Goal: Task Accomplishment & Management: Manage account settings

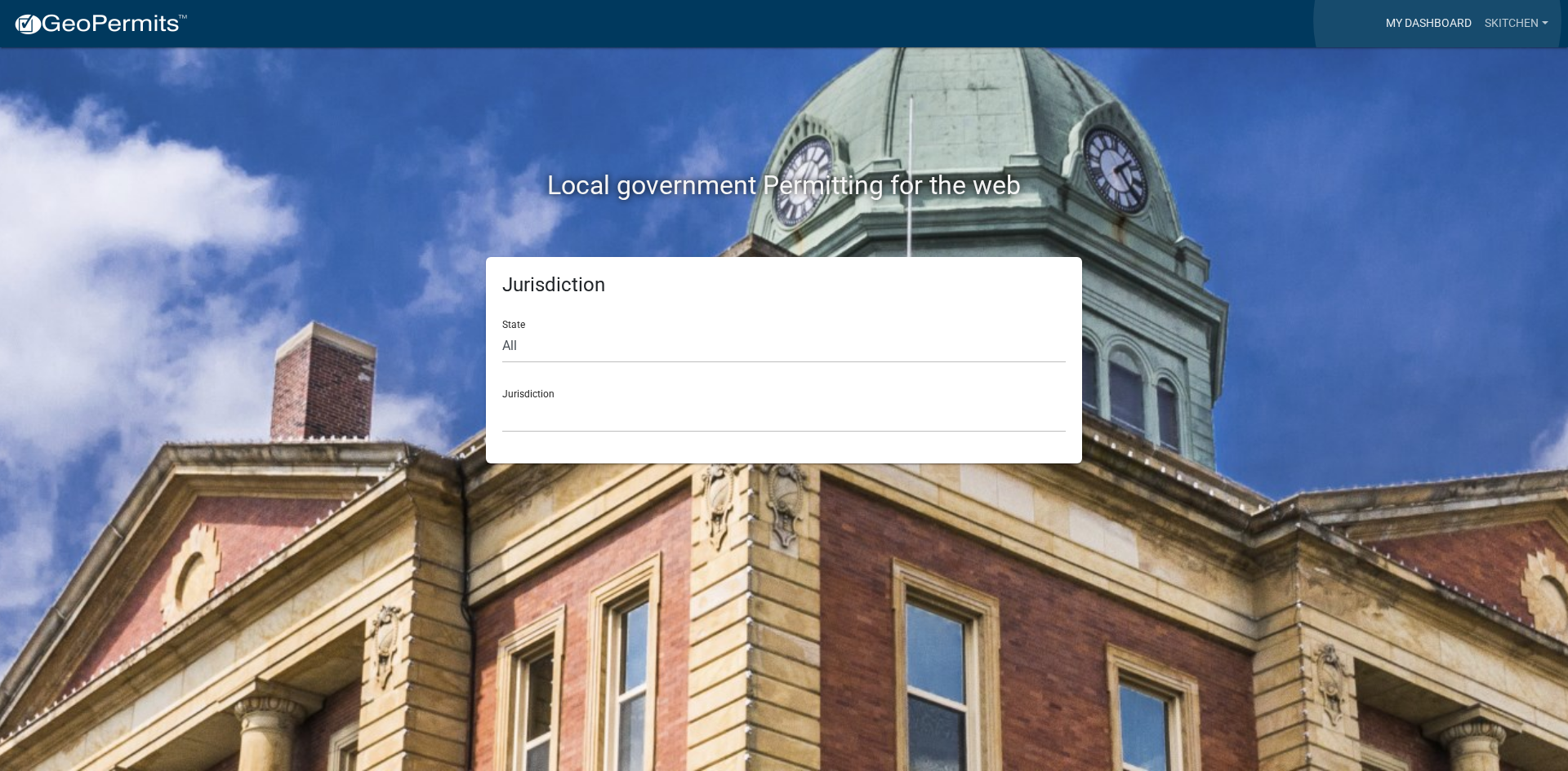
click at [1438, 21] on link "My Dashboard" at bounding box center [1429, 23] width 99 height 31
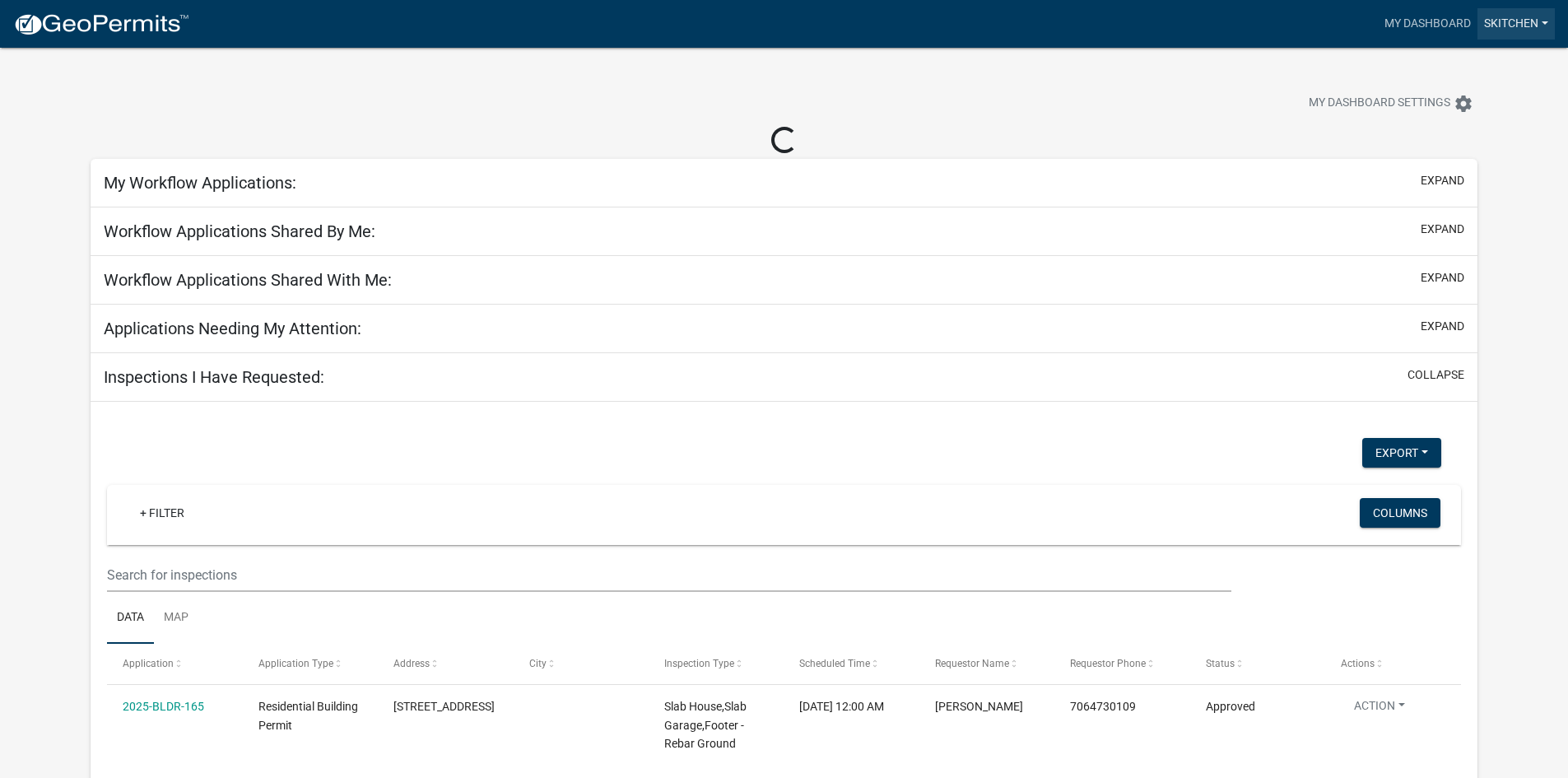
click at [1510, 23] on link "skitchen" at bounding box center [1515, 24] width 77 height 32
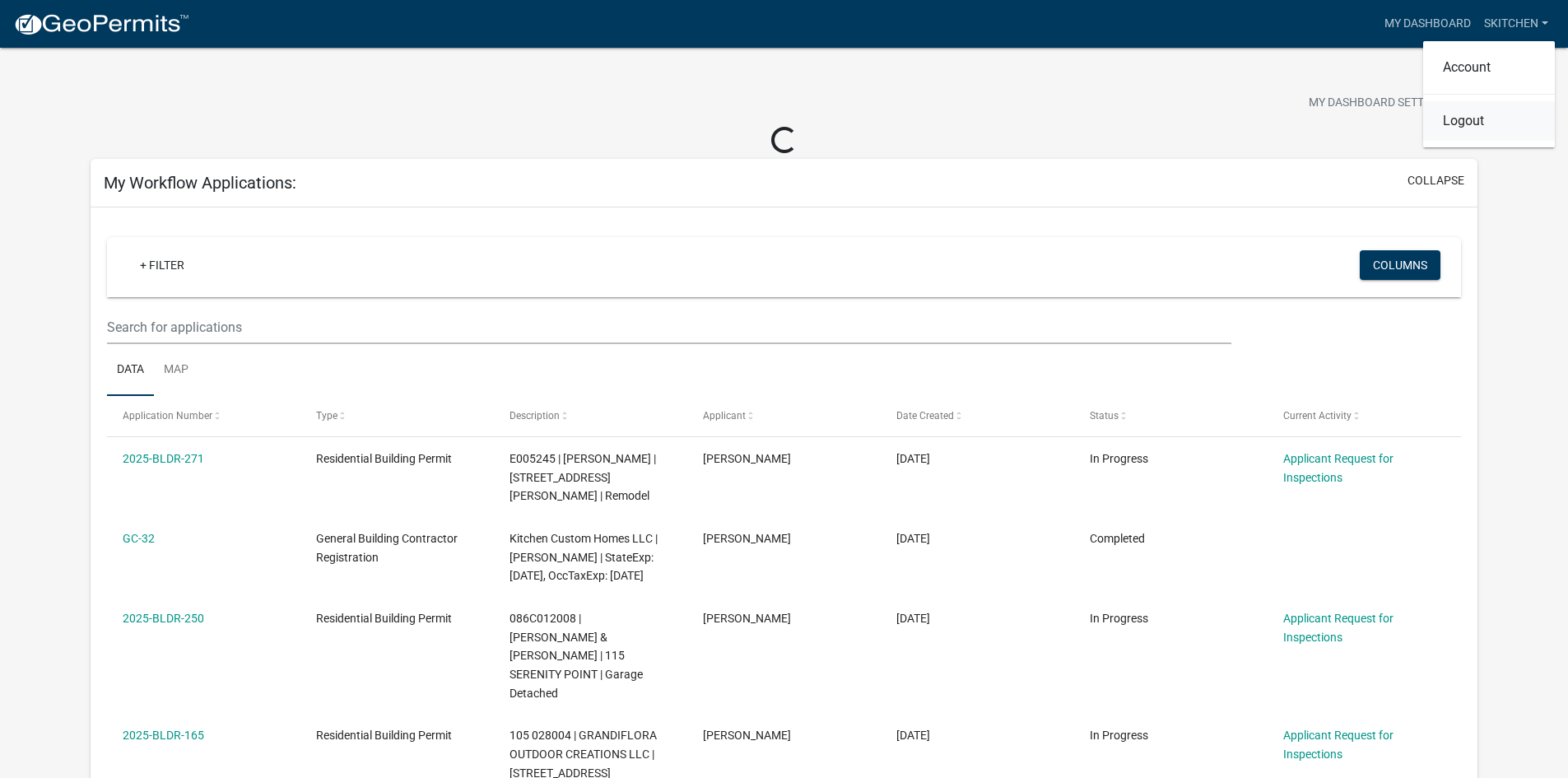
click at [1477, 121] on link "Logout" at bounding box center [1489, 121] width 132 height 40
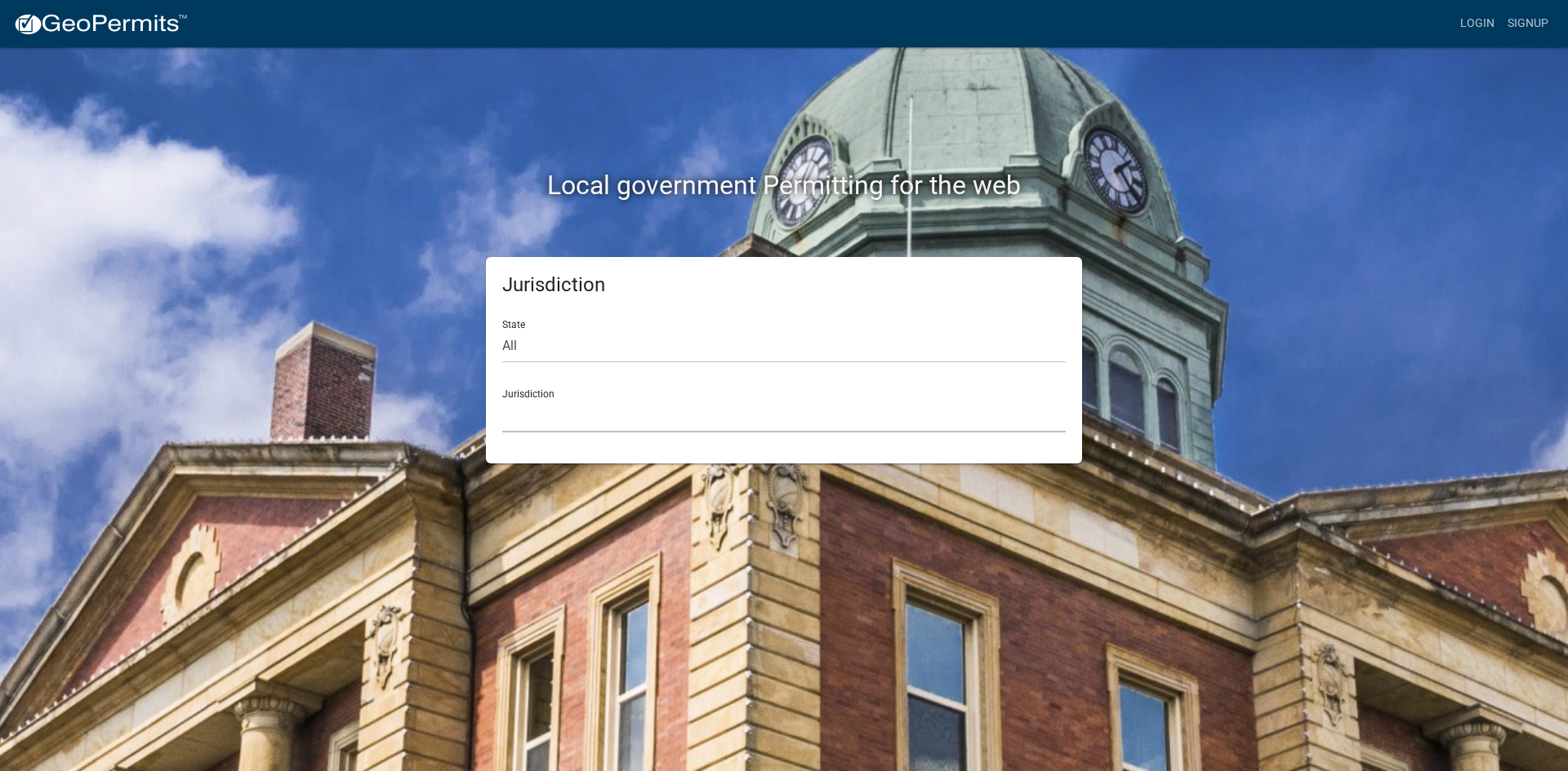
click at [571, 425] on select "[GEOGRAPHIC_DATA], [US_STATE] [GEOGRAPHIC_DATA], [US_STATE][PERSON_NAME][GEOGRA…" at bounding box center [784, 416] width 564 height 33
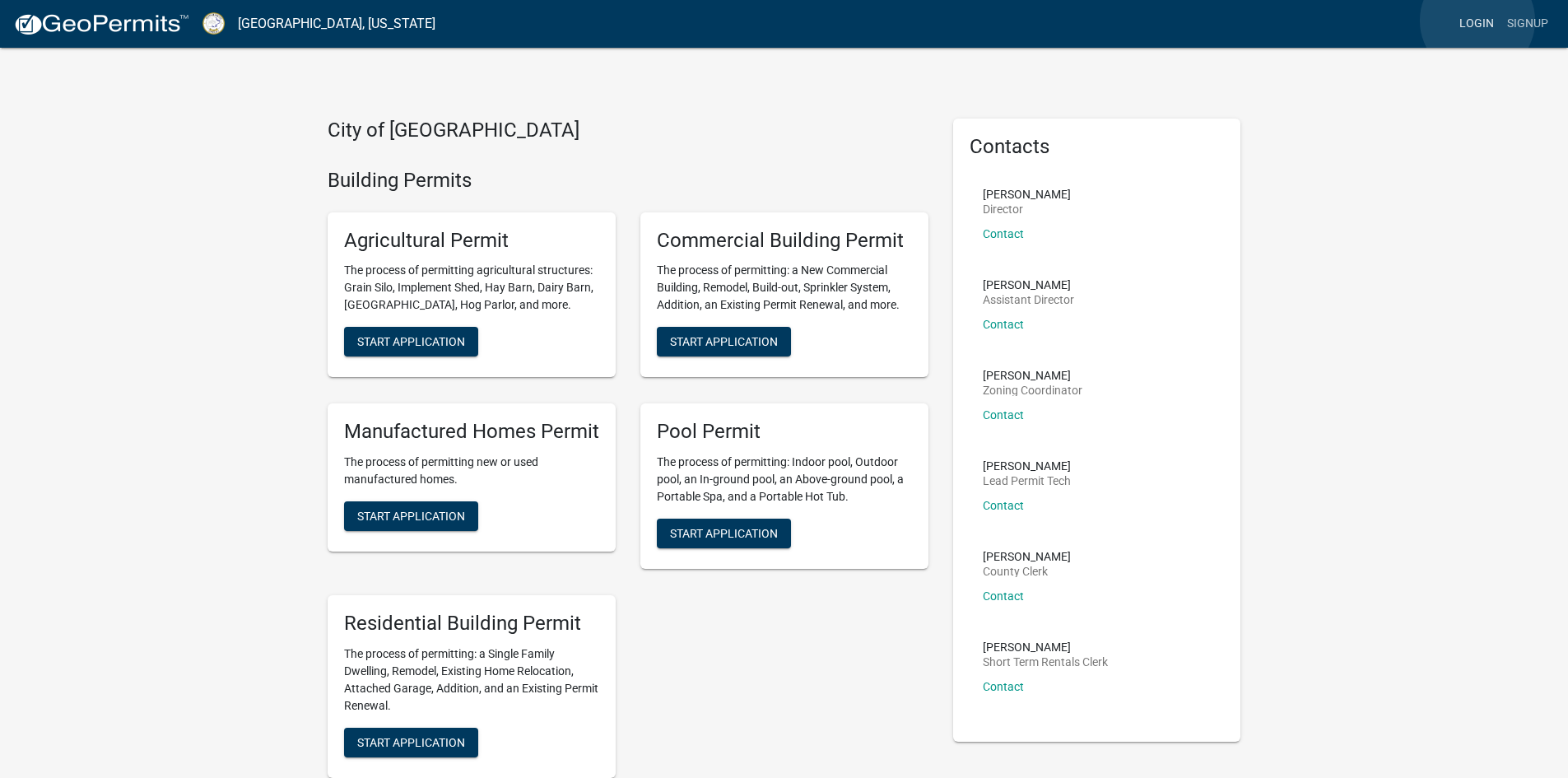
click at [1477, 21] on link "Login" at bounding box center [1477, 24] width 48 height 32
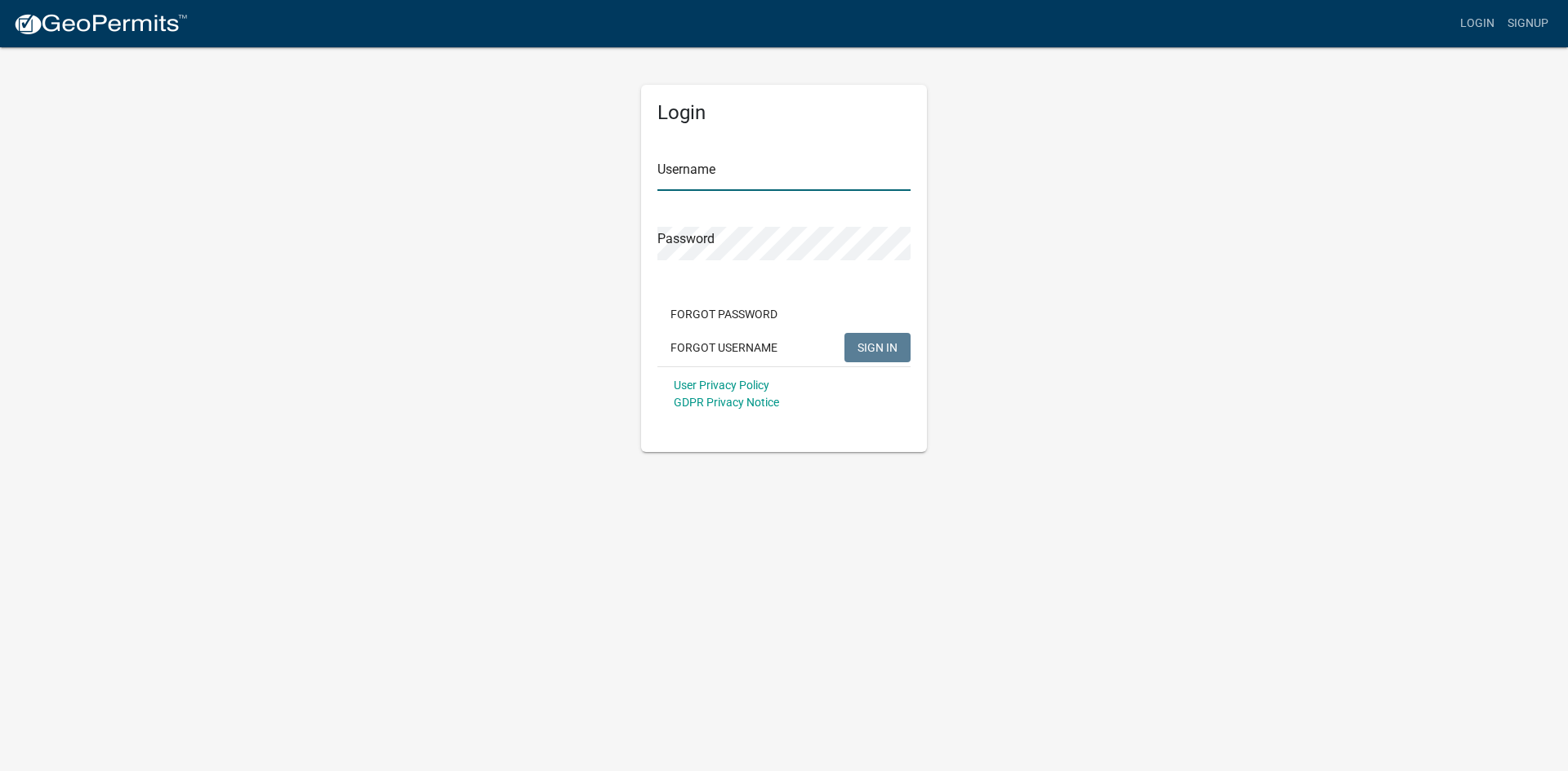
type input "Jstanford1"
click at [876, 343] on span "SIGN IN" at bounding box center [877, 346] width 40 height 13
